Goal: Information Seeking & Learning: Learn about a topic

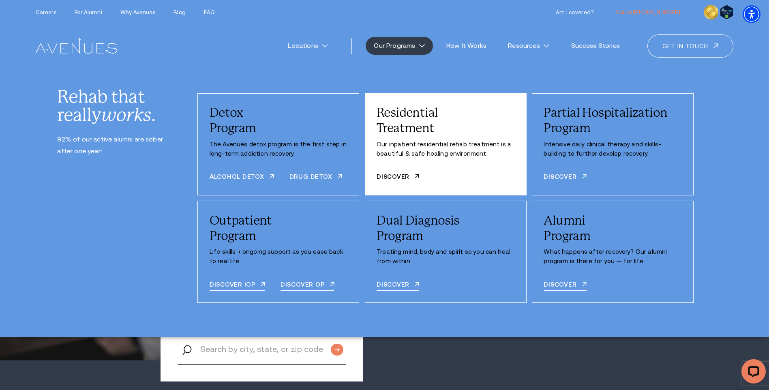
click at [380, 185] on div "Residential Treatment Our inpatient residential rehab treatment is a beautiful …" at bounding box center [446, 144] width 162 height 102
click at [423, 156] on p "Our inpatient residential rehab treatment is a beautiful & safe healing environ…" at bounding box center [445, 149] width 138 height 19
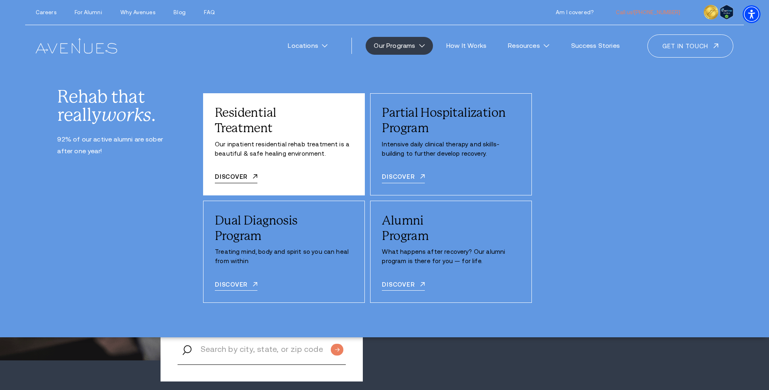
click at [284, 149] on p "Our inpatient residential rehab treatment is a beautiful & safe healing environ…" at bounding box center [284, 149] width 138 height 19
